Goal: Task Accomplishment & Management: Use online tool/utility

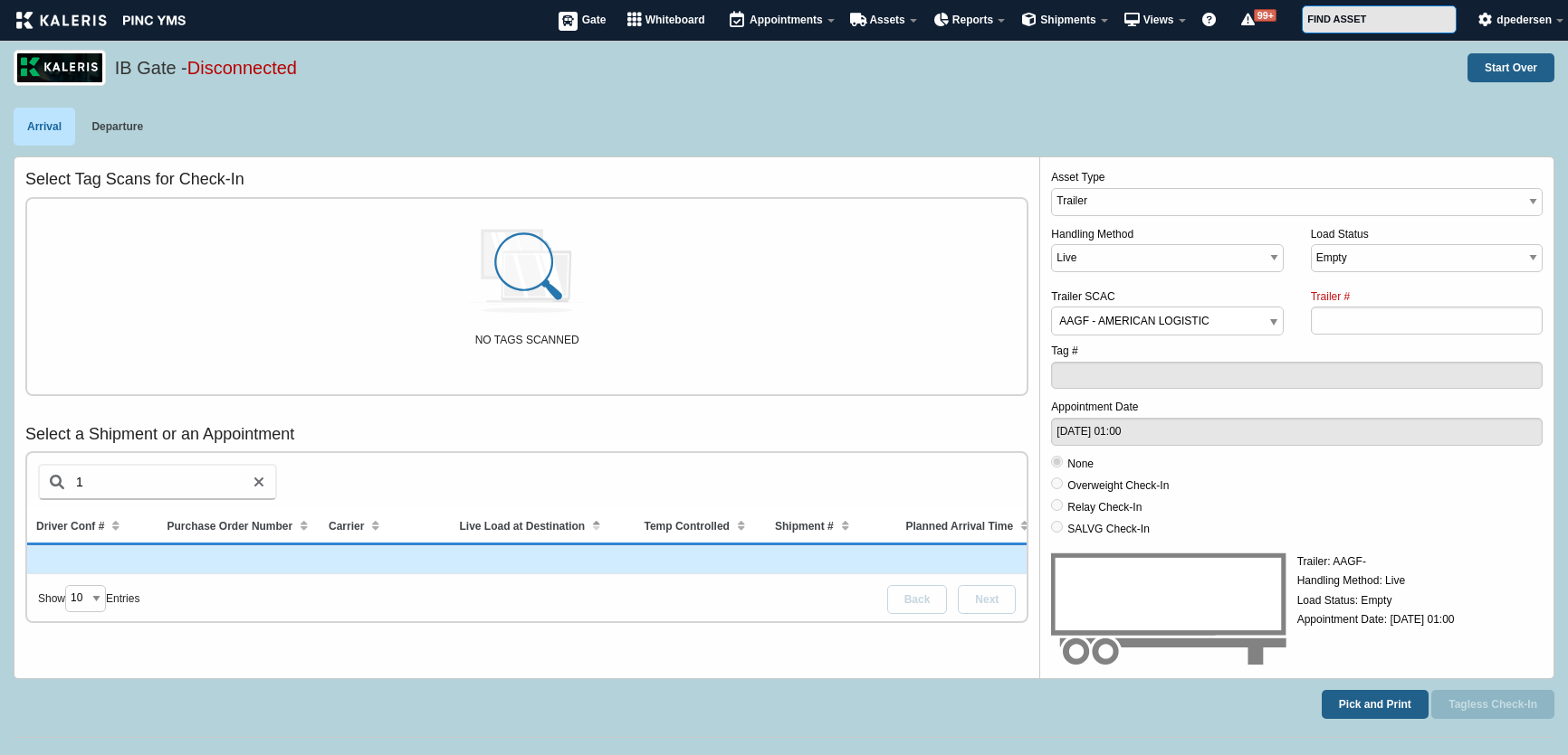
select select "1"
select select "AAGF"
click at [931, 103] on div "IB Gate - Disconnected Start Over" at bounding box center [784, 78] width 1568 height 58
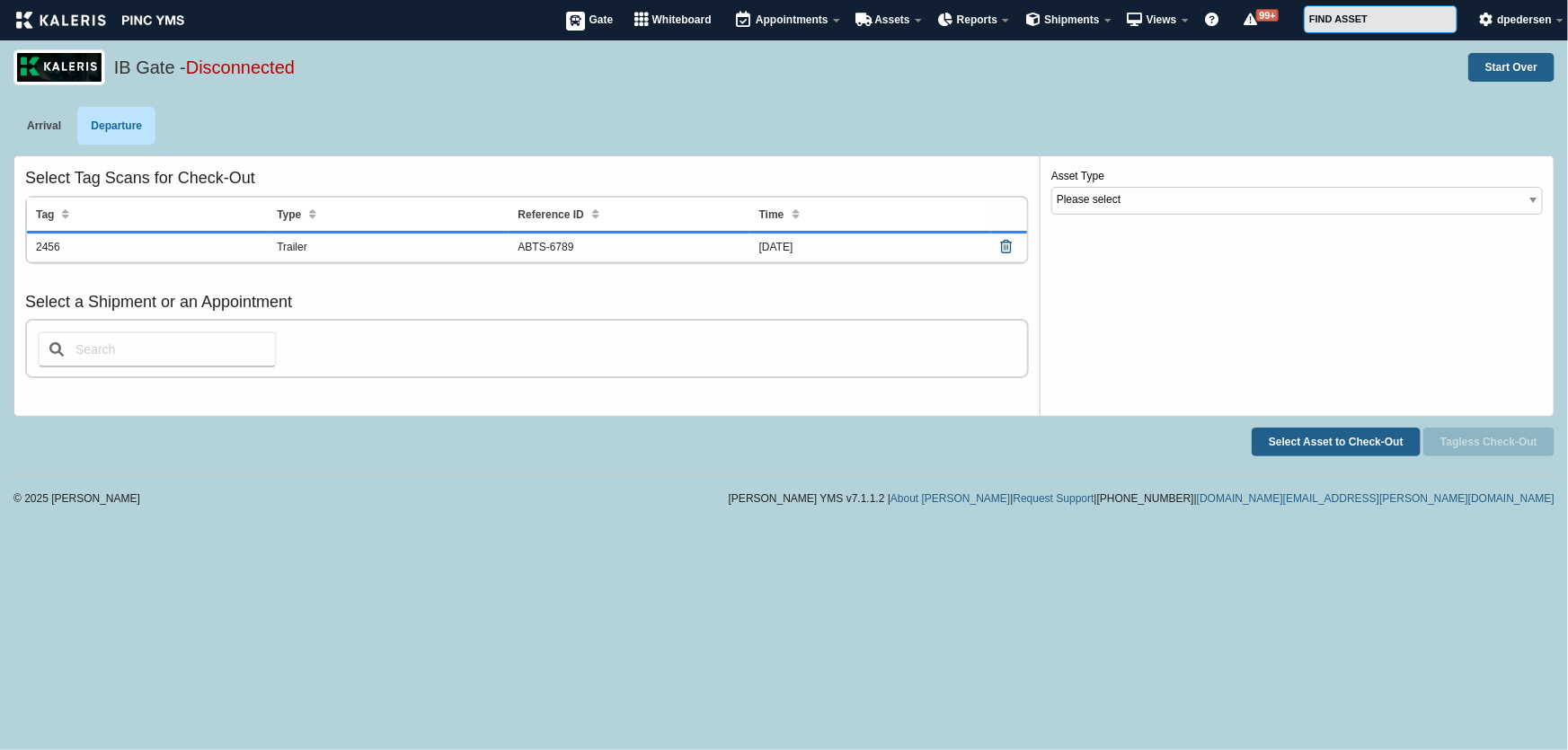
click at [47, 125] on link "Arrival" at bounding box center [43, 126] width 61 height 38
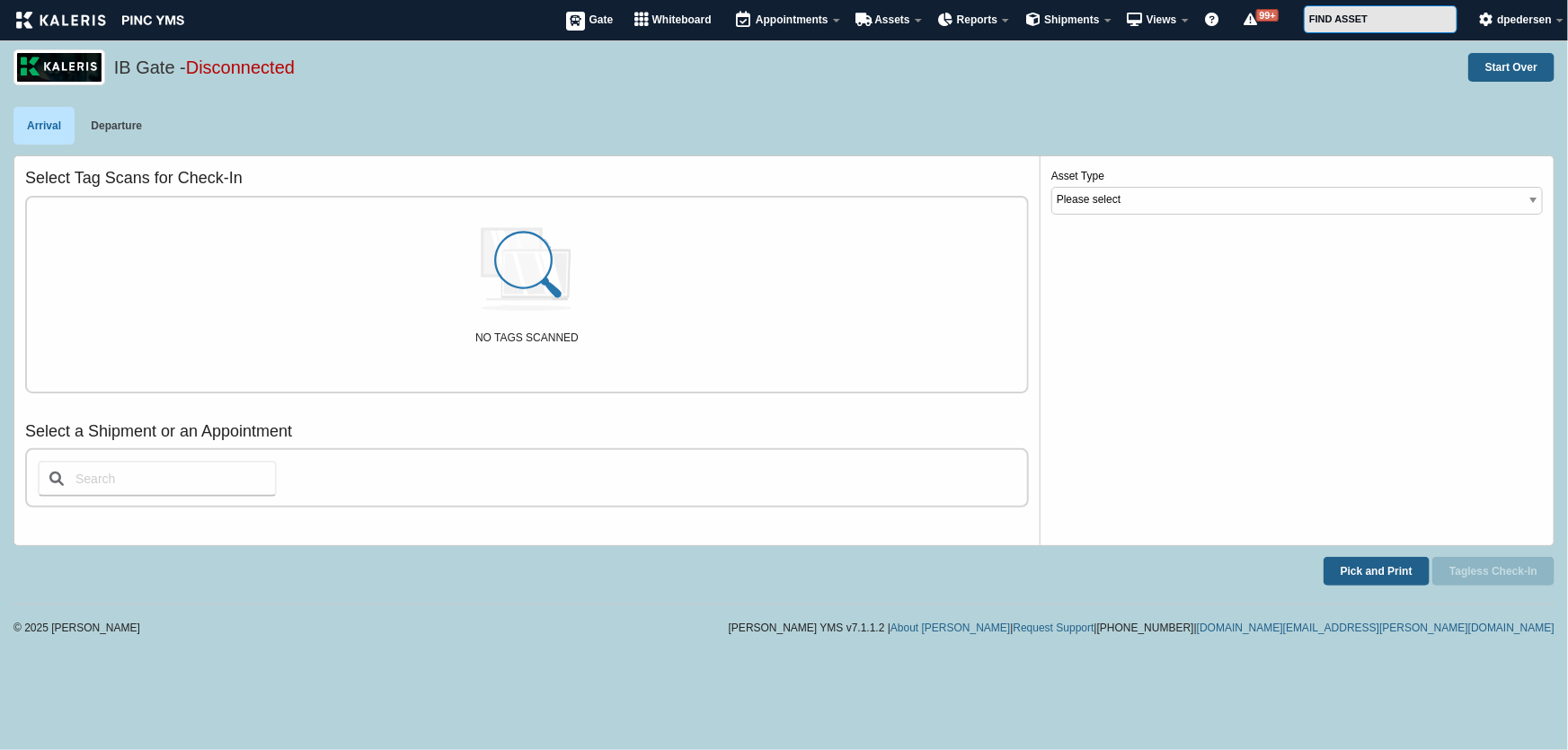
click at [109, 131] on link "Departure" at bounding box center [116, 126] width 78 height 38
